Goal: Find specific page/section: Find specific page/section

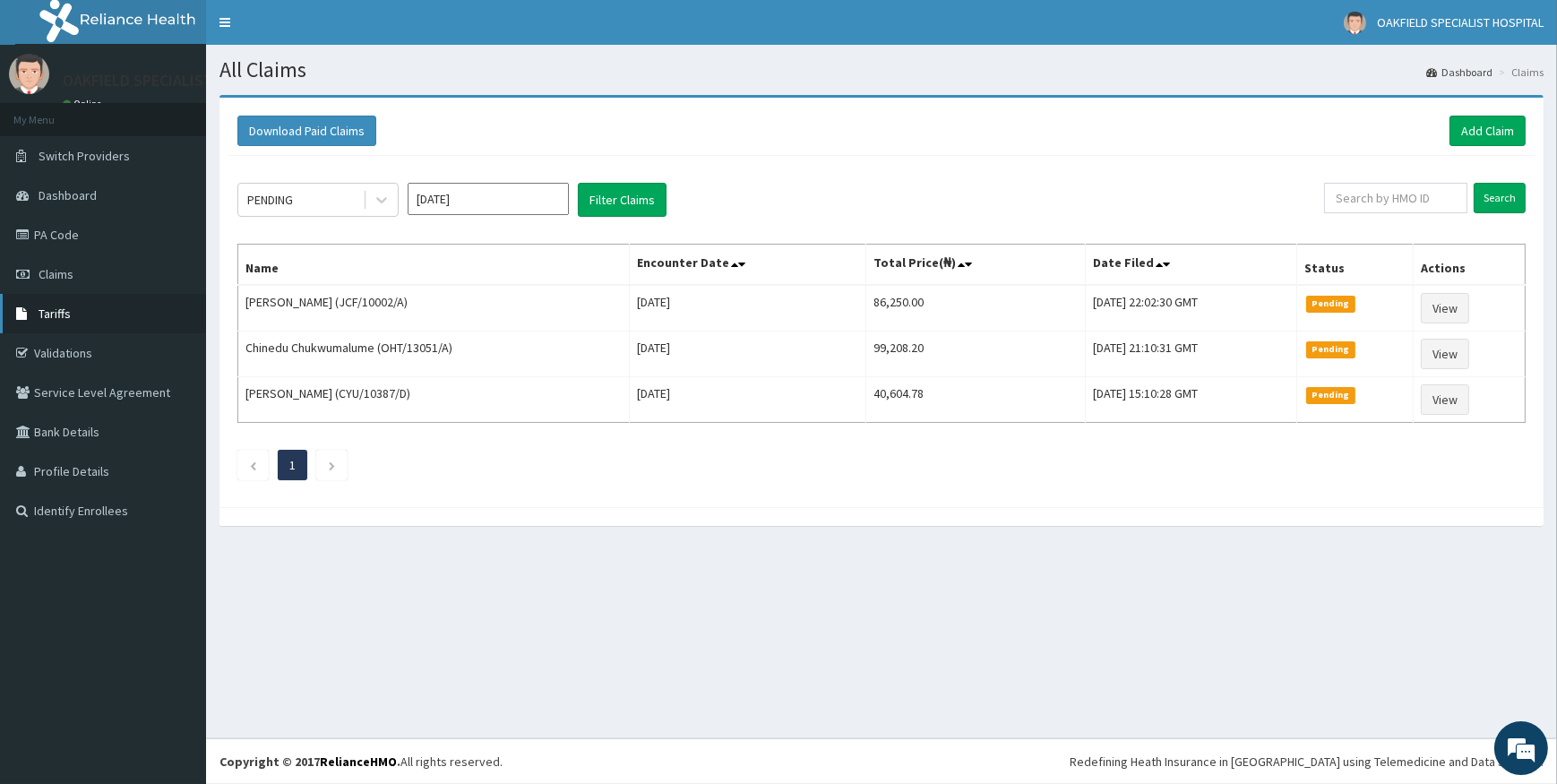
click at [52, 317] on span "Tariffs" at bounding box center [54, 313] width 32 height 16
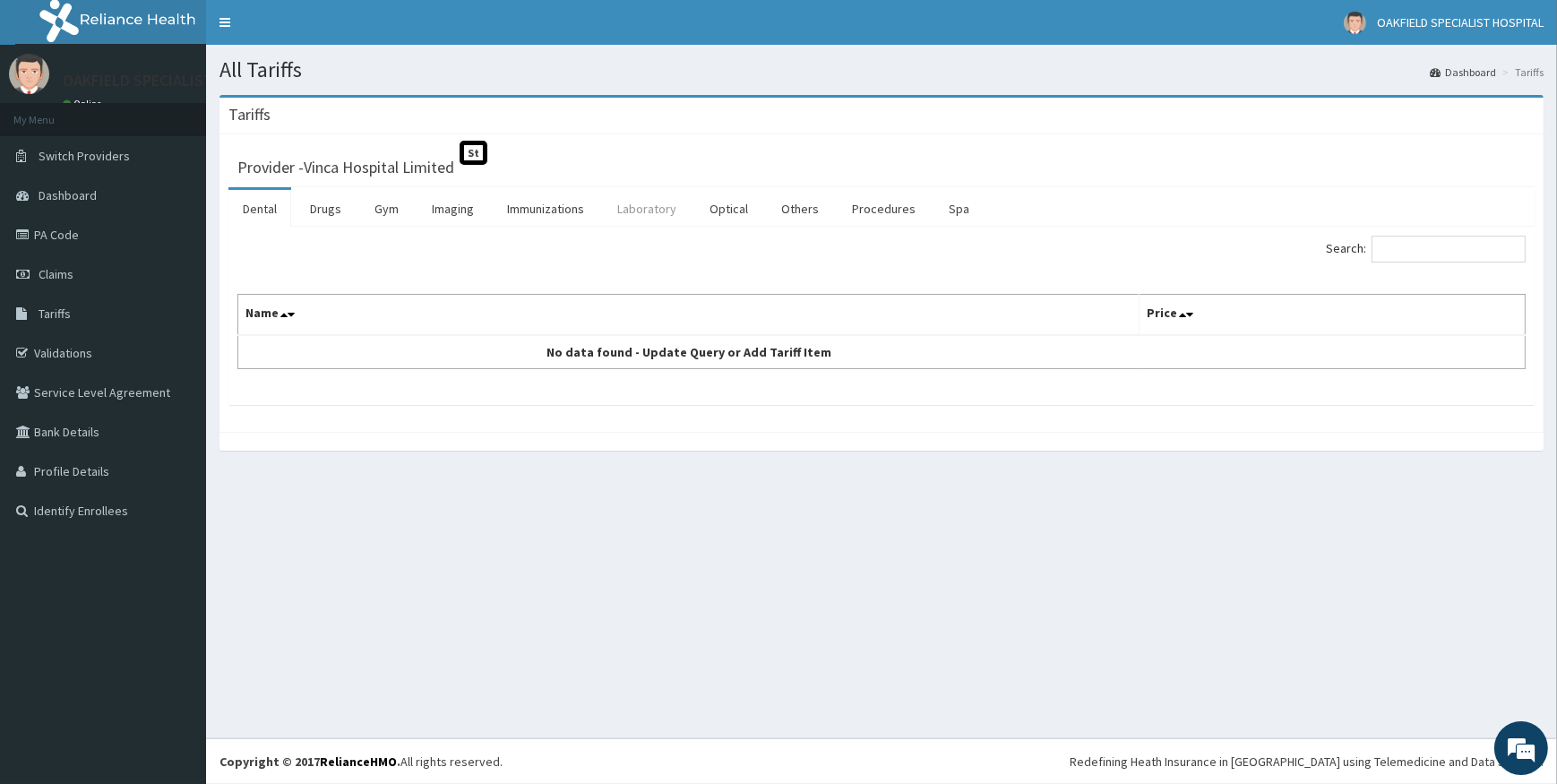
click at [643, 208] on link "Laboratory" at bounding box center [646, 208] width 88 height 38
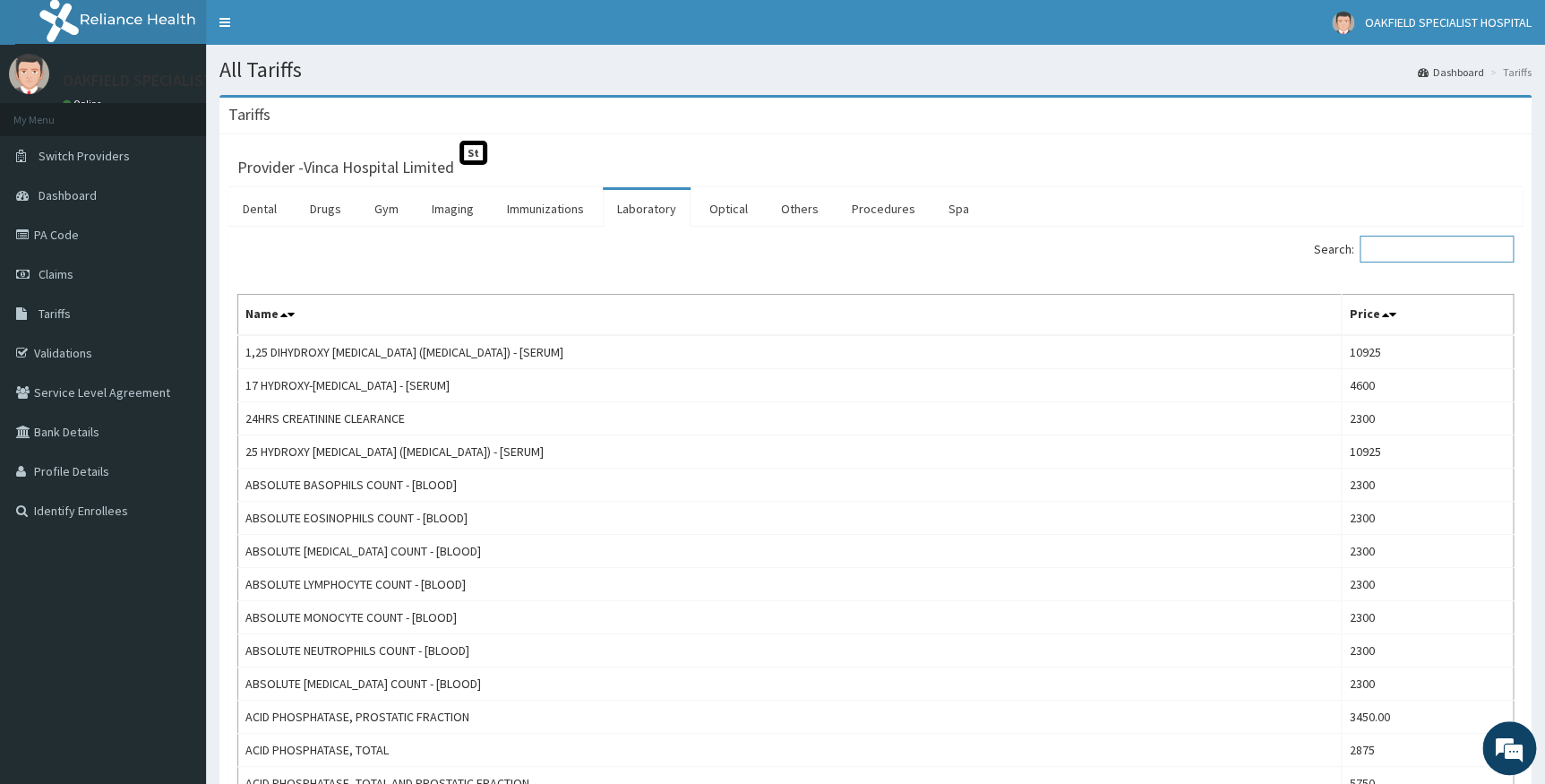
click at [1396, 254] on input "Search:" at bounding box center [1437, 249] width 154 height 27
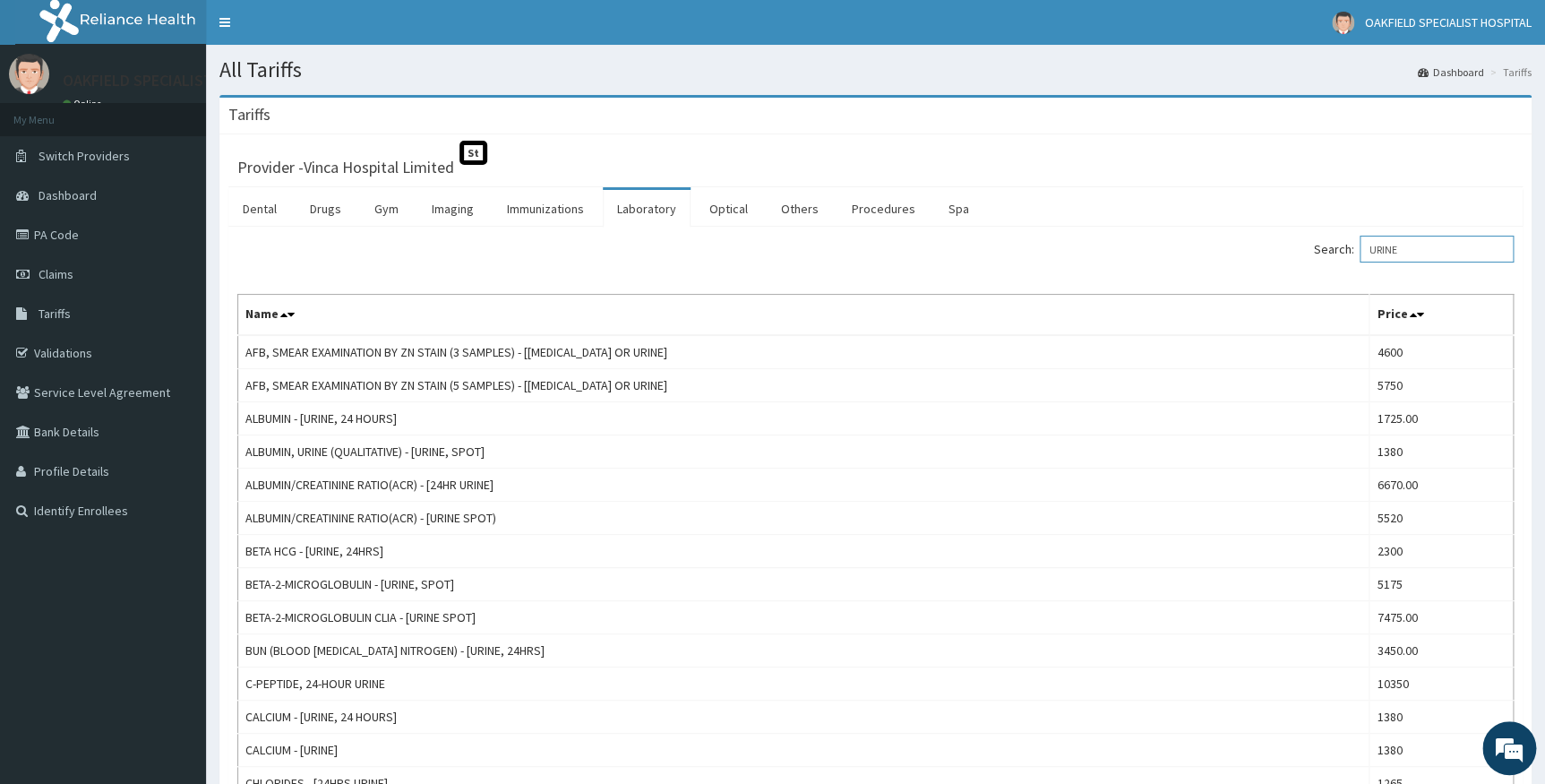
type input "URINE"
click at [53, 275] on span "Claims" at bounding box center [56, 274] width 35 height 16
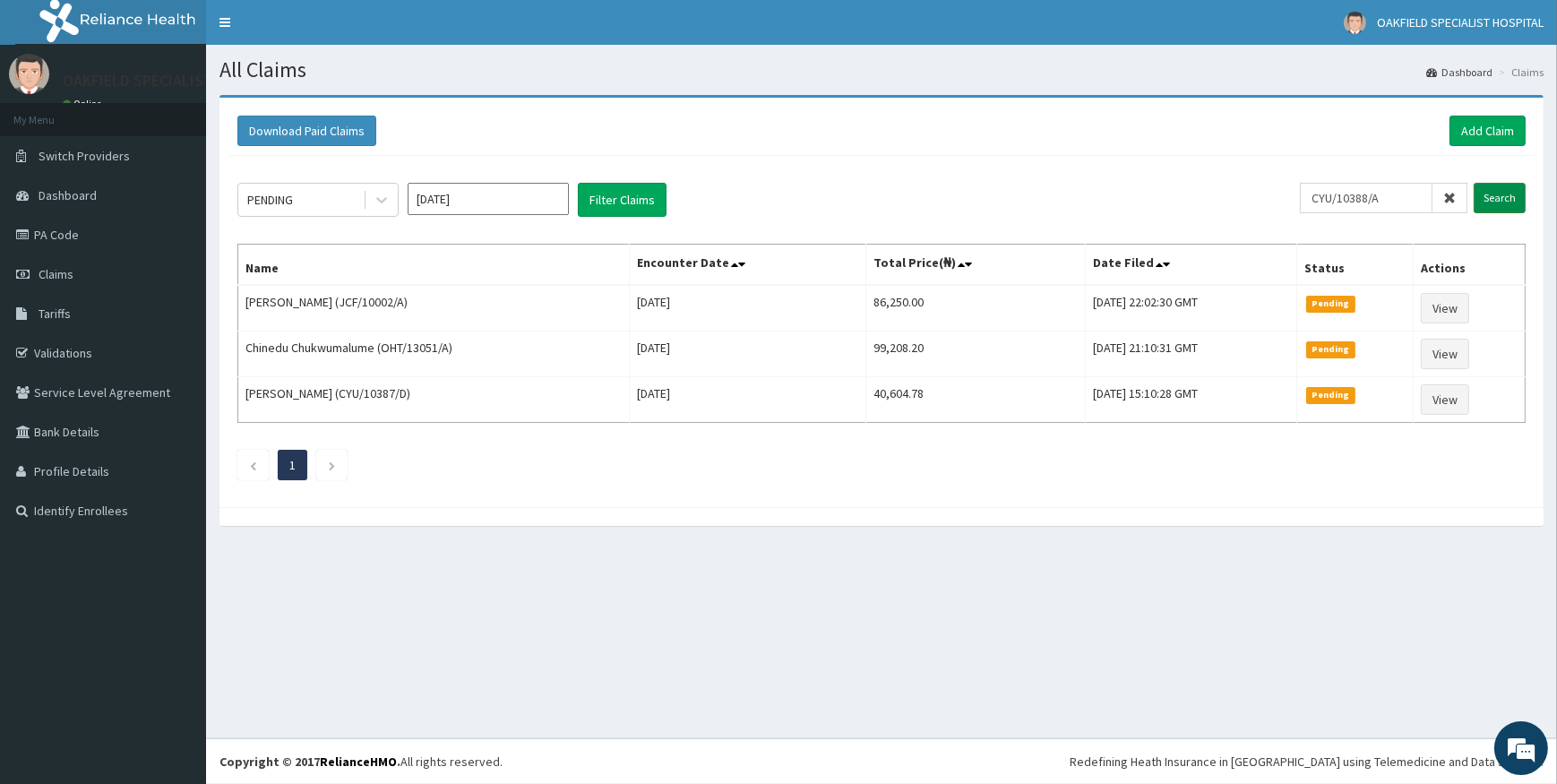
type input "CYU/10388/A"
click at [1493, 195] on input "Search" at bounding box center [1500, 198] width 52 height 31
